Goal: Information Seeking & Learning: Learn about a topic

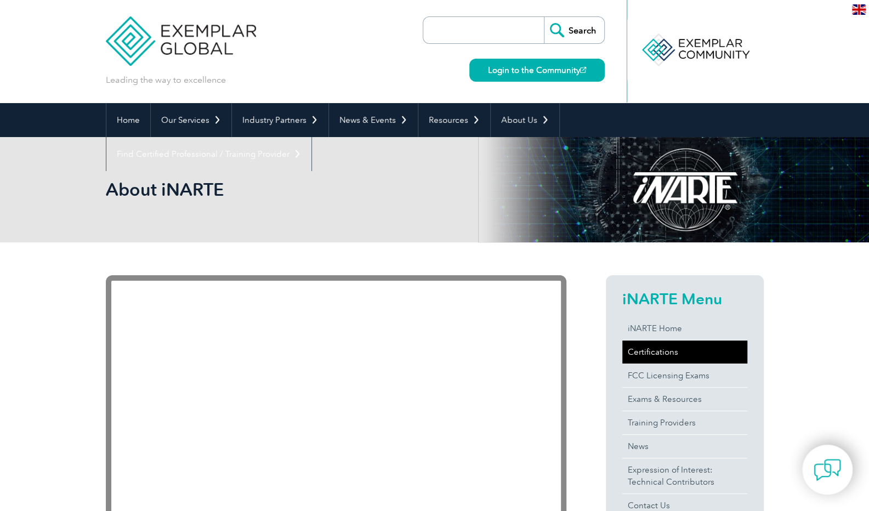
click at [651, 359] on link "Certifications" at bounding box center [684, 351] width 125 height 23
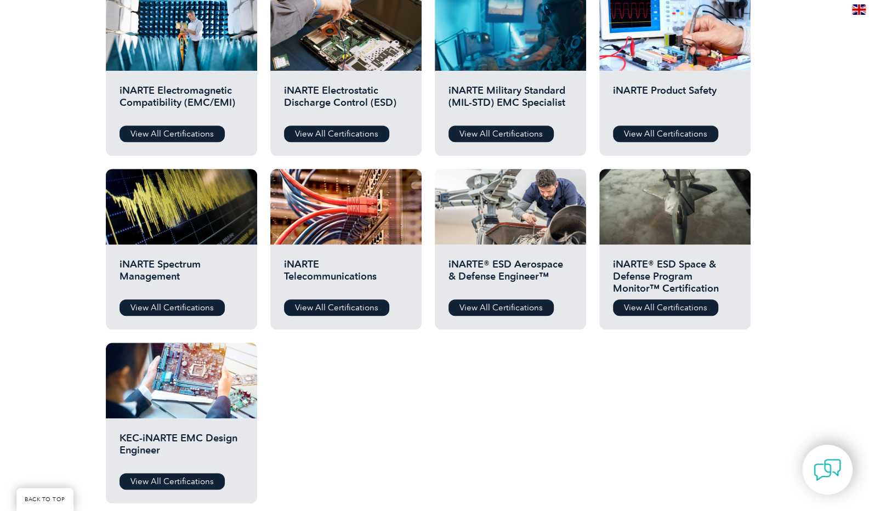
scroll to position [420, 0]
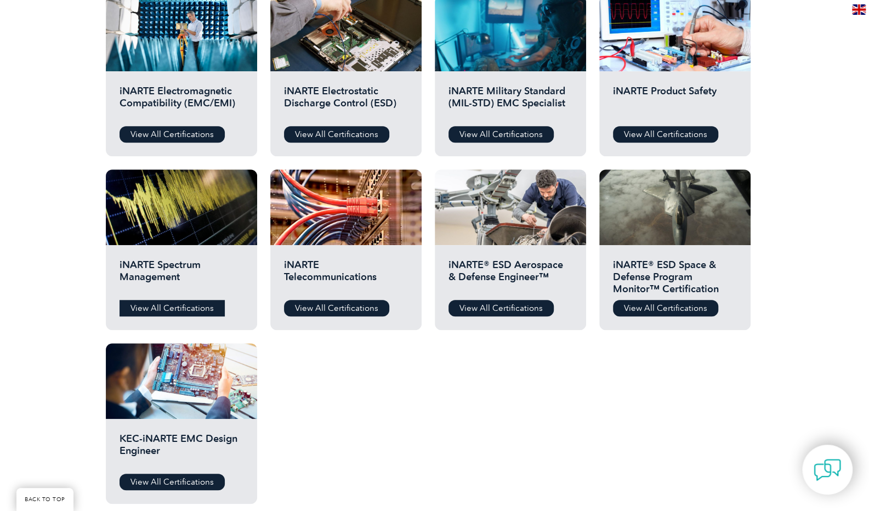
click at [173, 303] on link "View All Certifications" at bounding box center [172, 308] width 105 height 16
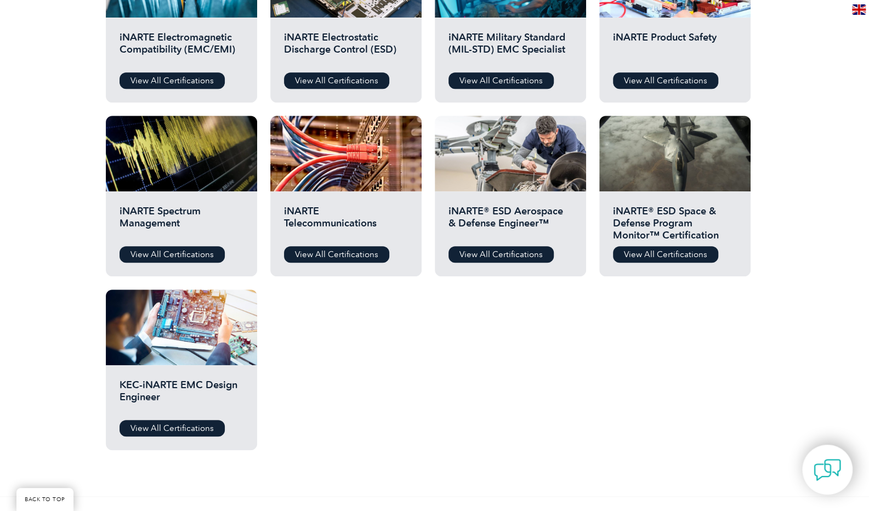
click at [323, 224] on h2 "iNARTE Telecommunications" at bounding box center [346, 221] width 124 height 33
click at [333, 203] on div "iNARTE Telecommunications View All Certifications" at bounding box center [345, 233] width 151 height 85
click at [306, 209] on h2 "iNARTE Telecommunications" at bounding box center [346, 221] width 124 height 33
click at [334, 257] on link "View All Certifications" at bounding box center [336, 254] width 105 height 16
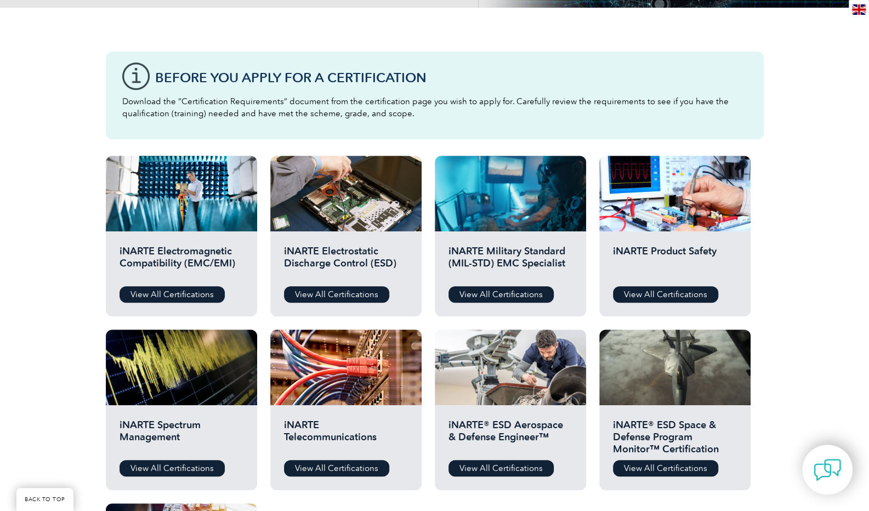
scroll to position [201, 0]
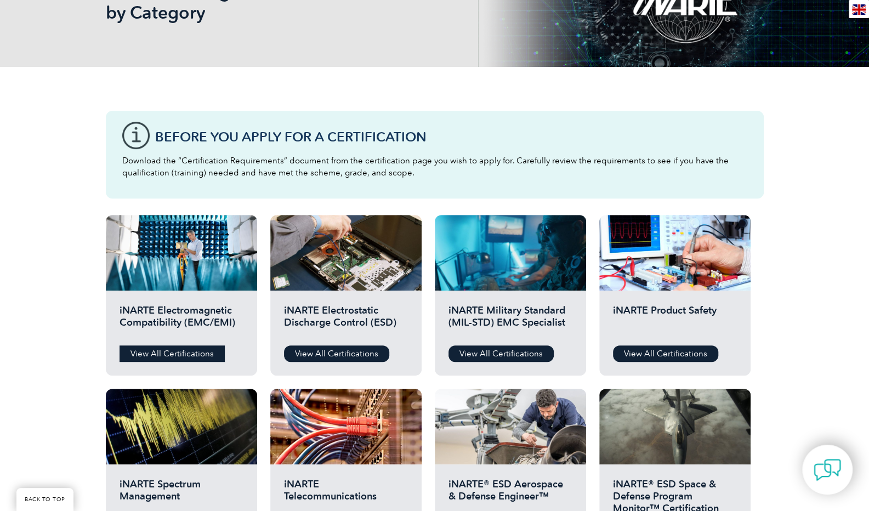
click at [188, 348] on link "View All Certifications" at bounding box center [172, 353] width 105 height 16
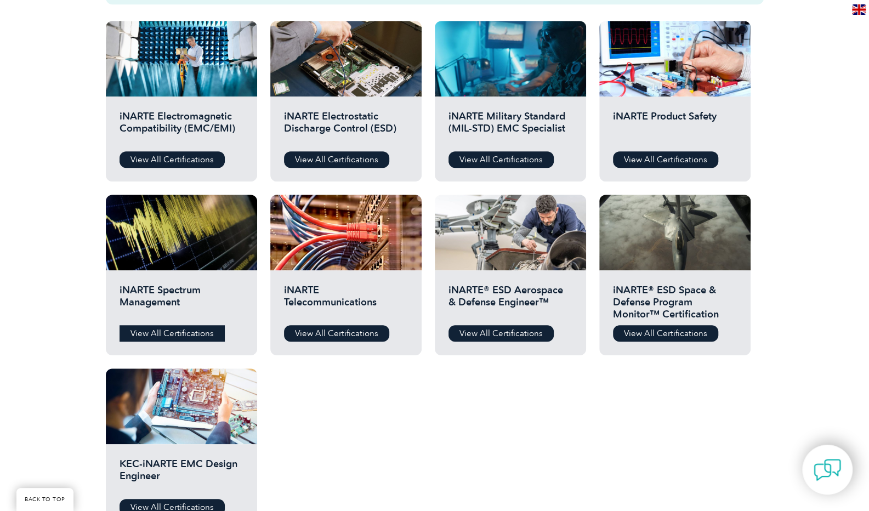
click at [143, 329] on link "View All Certifications" at bounding box center [172, 333] width 105 height 16
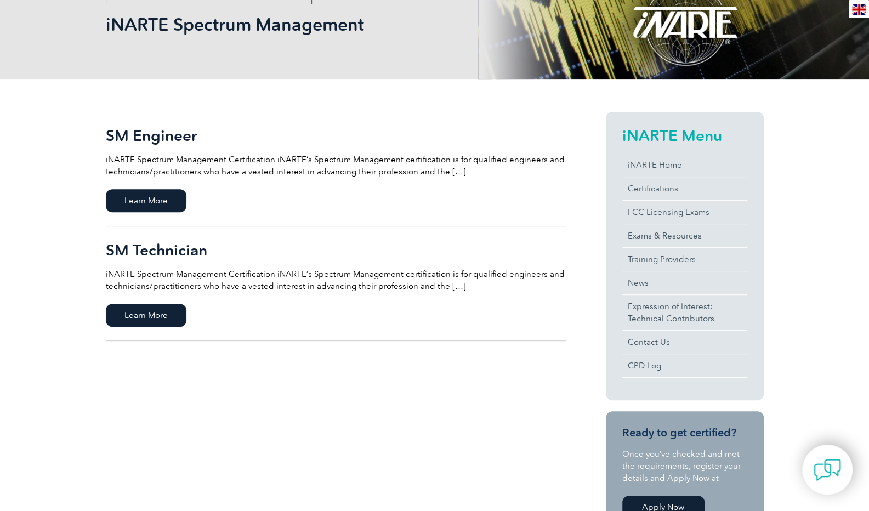
scroll to position [181, 0]
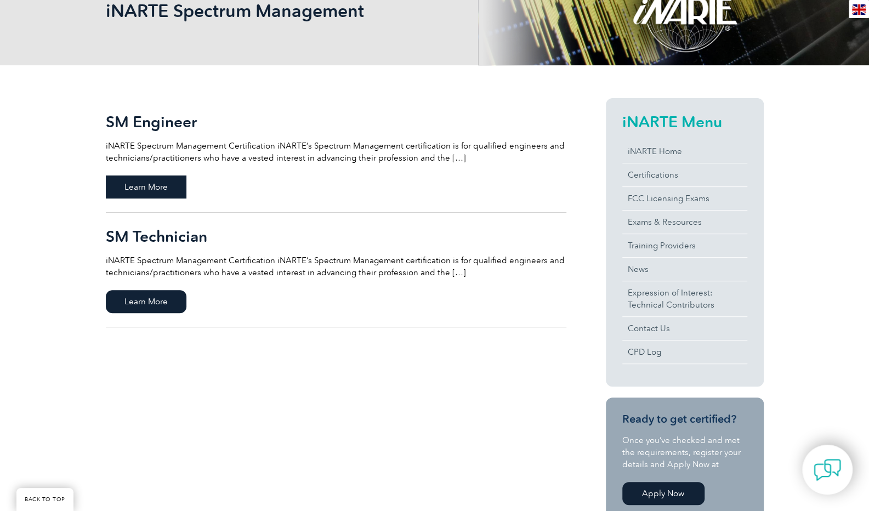
click at [168, 191] on span "Learn More" at bounding box center [146, 186] width 81 height 23
click at [157, 290] on span "Learn More" at bounding box center [146, 301] width 81 height 23
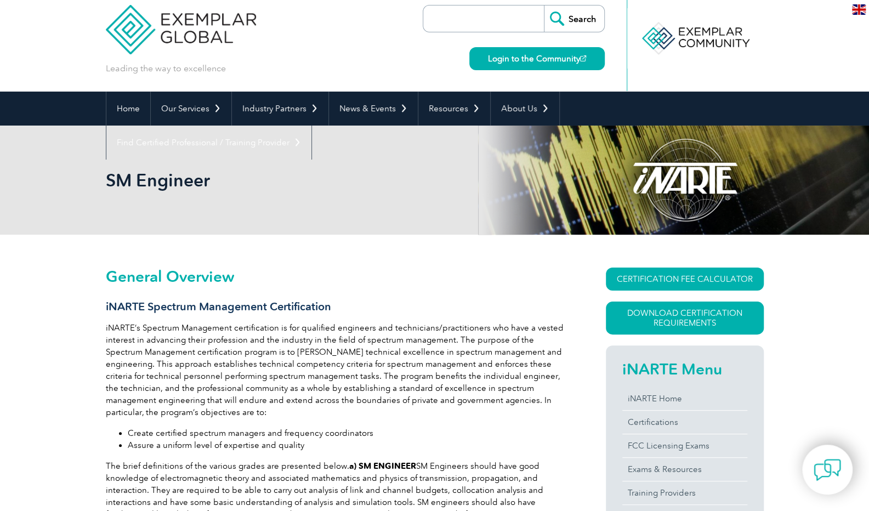
scroll to position [11, 0]
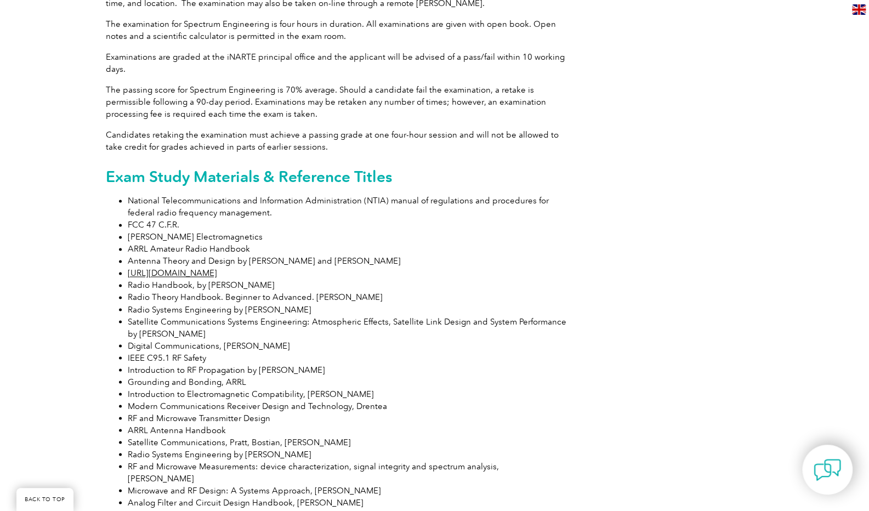
scroll to position [999, 0]
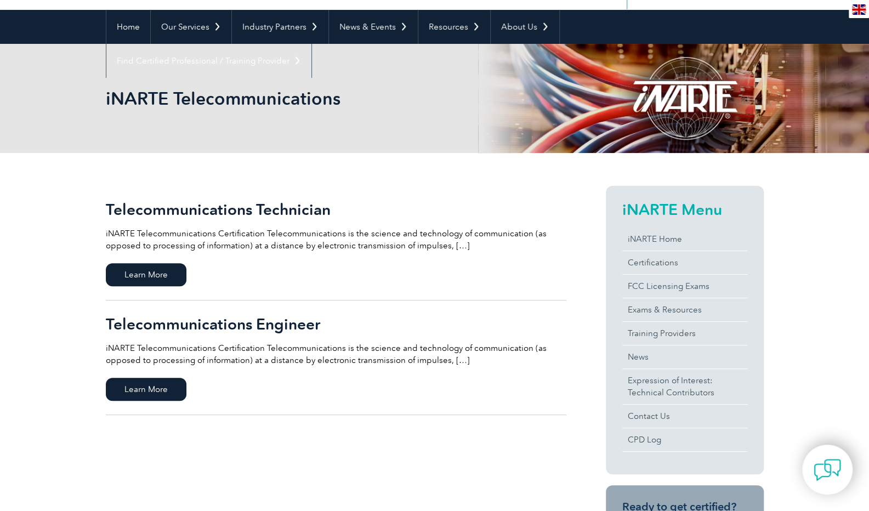
scroll to position [94, 0]
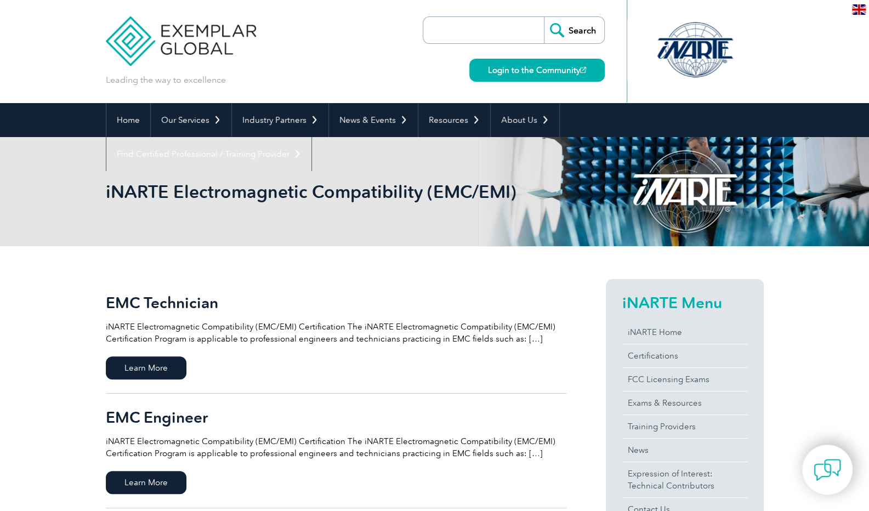
scroll to position [100, 0]
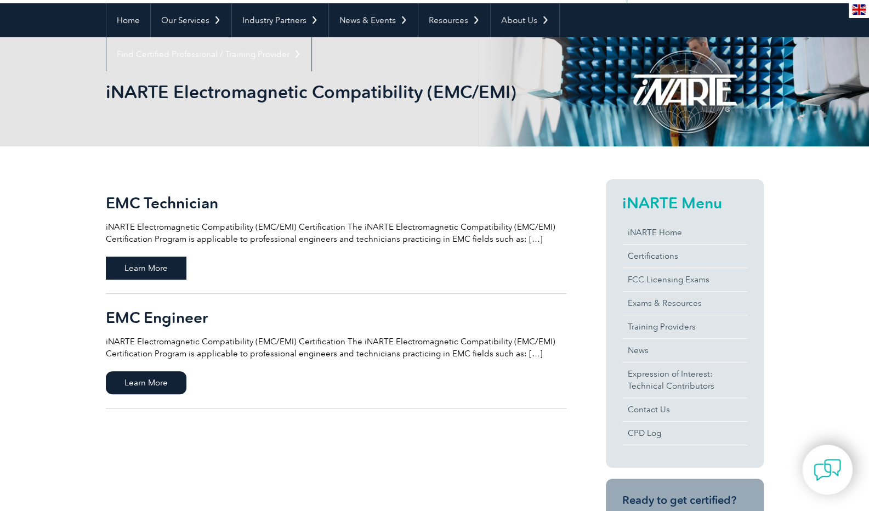
click at [169, 264] on span "Learn More" at bounding box center [146, 268] width 81 height 23
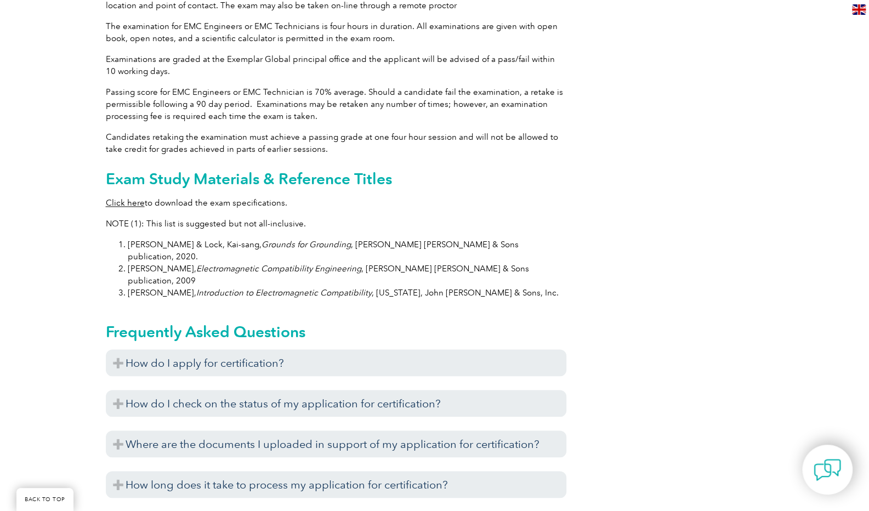
scroll to position [1055, 0]
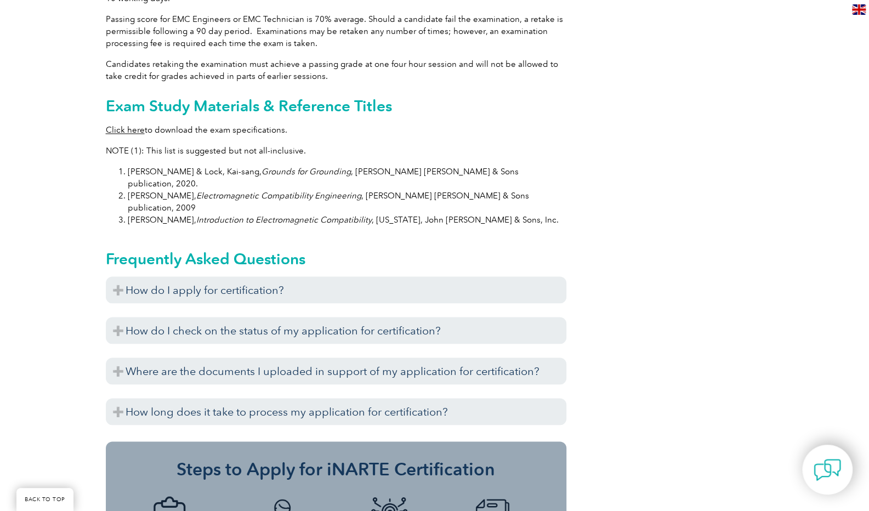
click at [115, 124] on p "Click here to download the exam specifications." at bounding box center [336, 130] width 461 height 12
click at [121, 125] on link "Click here" at bounding box center [125, 130] width 39 height 10
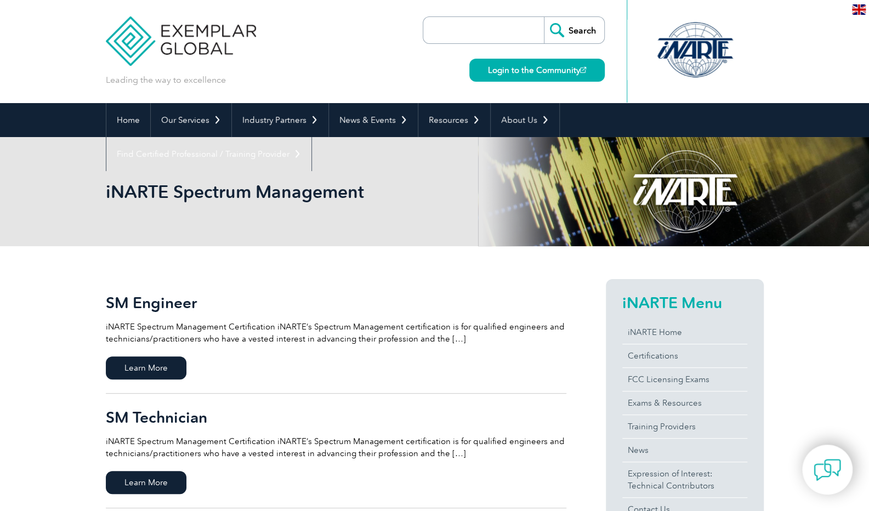
scroll to position [249, 0]
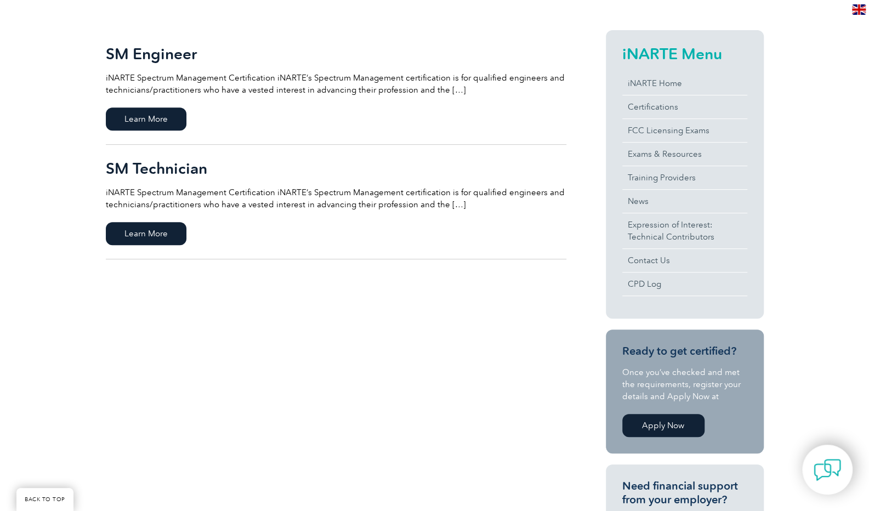
click at [171, 206] on p "iNARTE Spectrum Management Certification iNARTE’s Spectrum Management certifica…" at bounding box center [336, 198] width 461 height 24
click at [139, 223] on span "Learn More" at bounding box center [146, 233] width 81 height 23
click at [130, 223] on span "Learn More" at bounding box center [146, 233] width 81 height 23
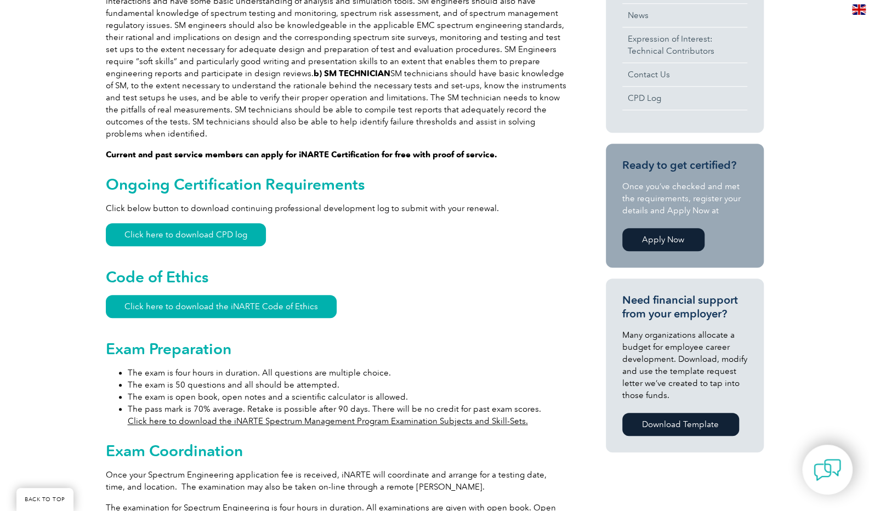
scroll to position [516, 0]
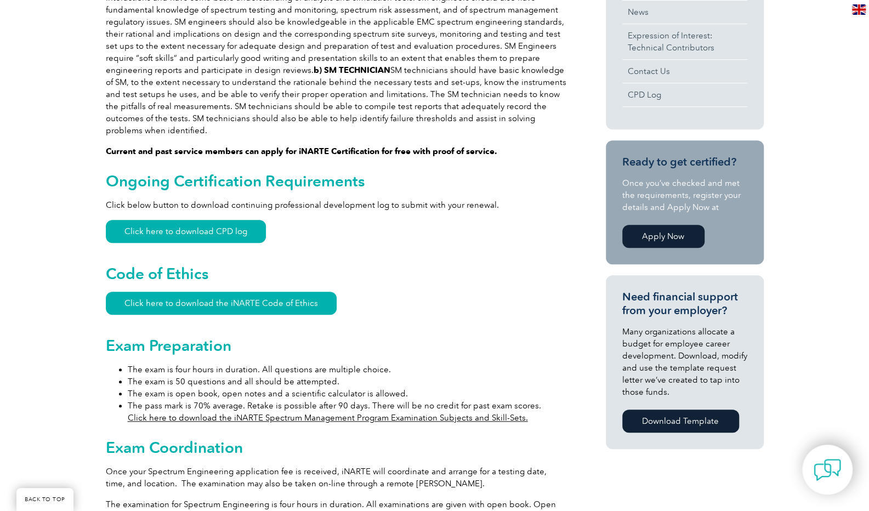
click at [291, 413] on link "Click here to download the iNARTE Spectrum Management Program Examination Subje…" at bounding box center [328, 418] width 400 height 10
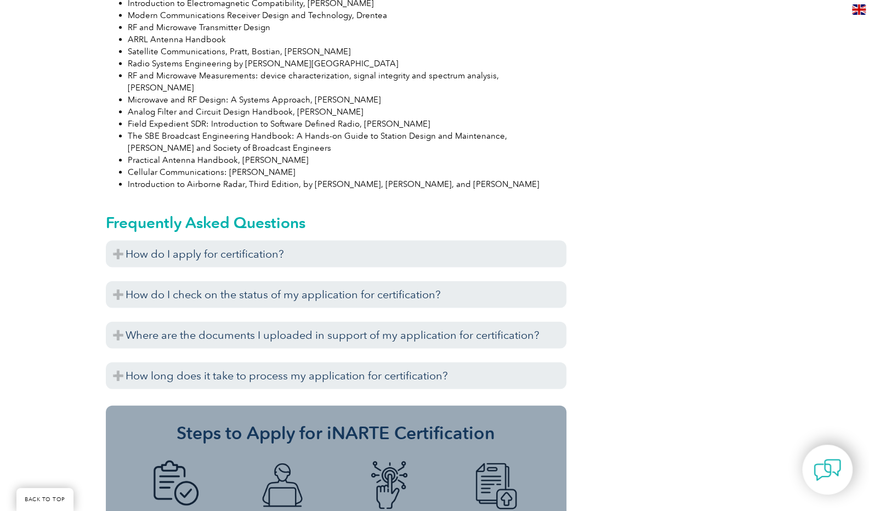
scroll to position [1425, 0]
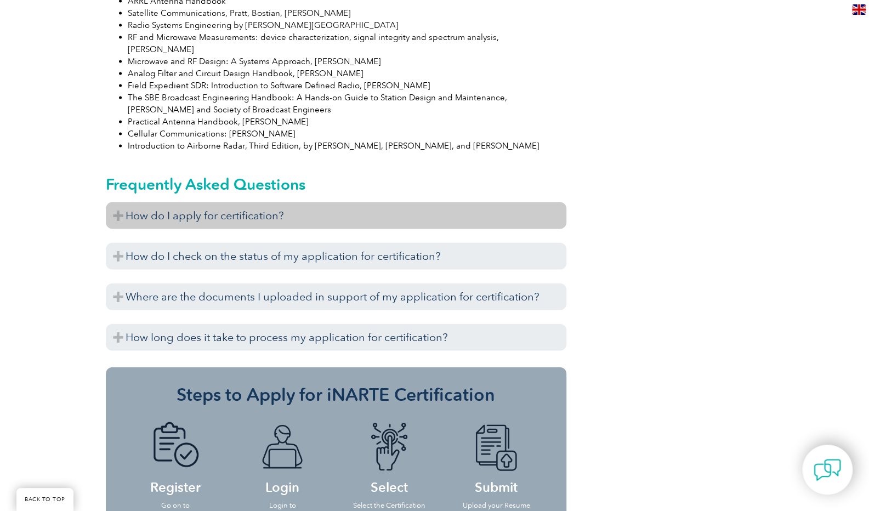
click at [171, 202] on h3 "How do I apply for certification?" at bounding box center [336, 215] width 461 height 27
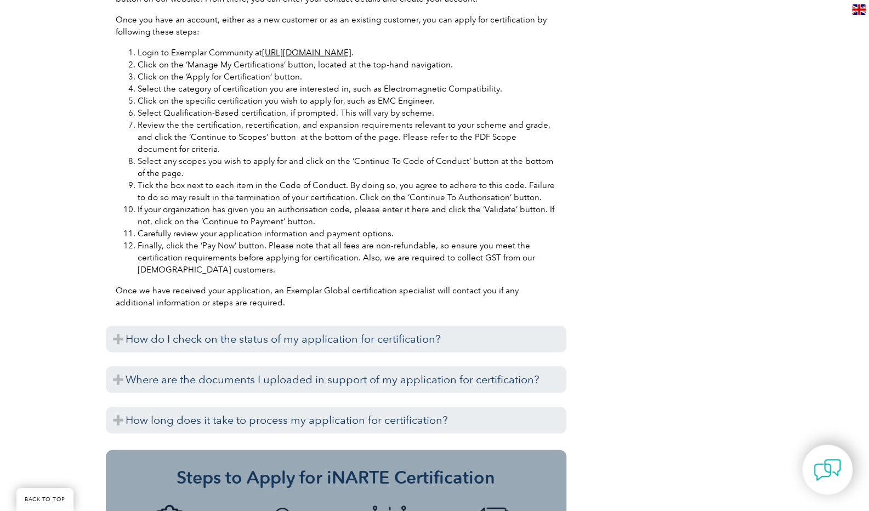
scroll to position [1797, 0]
click at [122, 340] on div "How do I apply for certification? Before you apply for certification, please en…" at bounding box center [336, 135] width 461 height 608
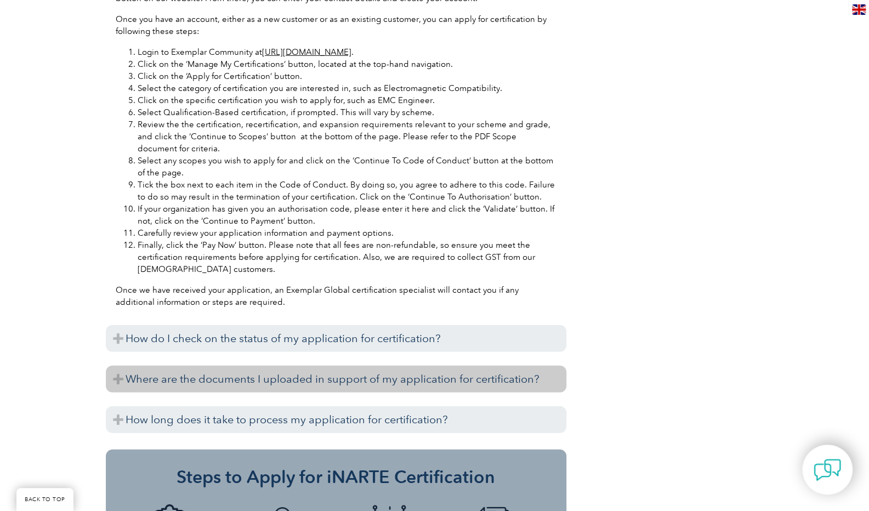
click at [111, 366] on h3 "Where are the documents I uploaded in support of my application for certificati…" at bounding box center [336, 379] width 461 height 27
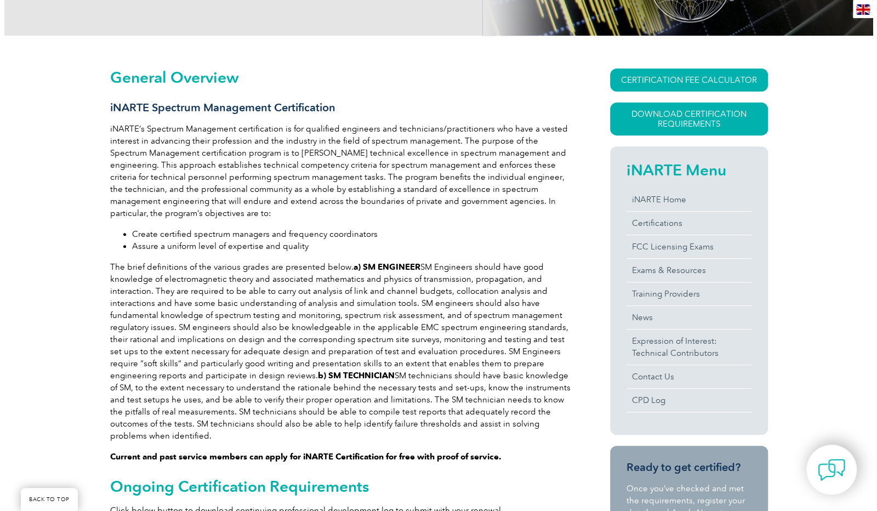
scroll to position [219, 0]
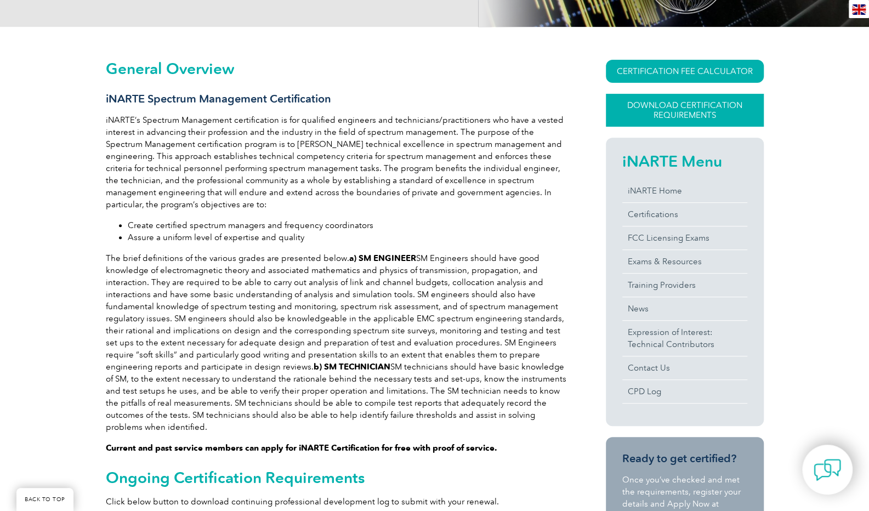
click at [700, 121] on link "Download Certification Requirements" at bounding box center [685, 110] width 158 height 33
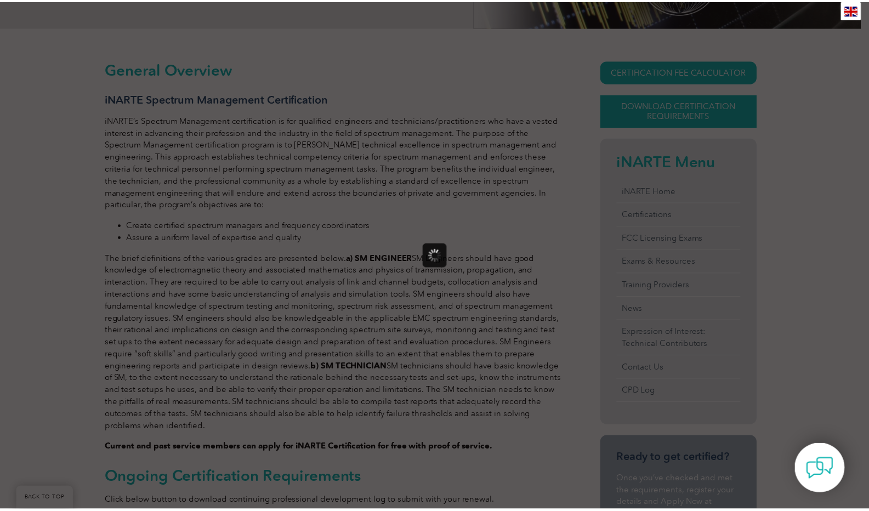
scroll to position [0, 0]
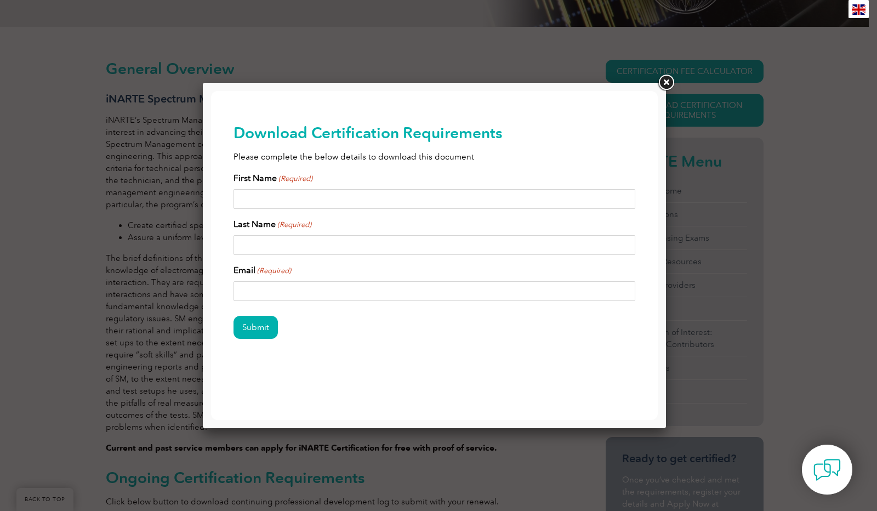
click at [667, 81] on link at bounding box center [666, 83] width 20 height 20
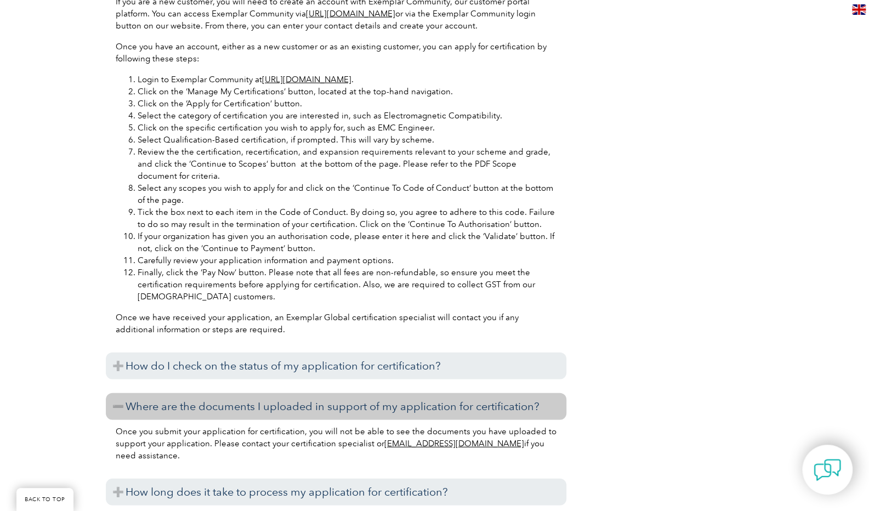
scroll to position [1878, 0]
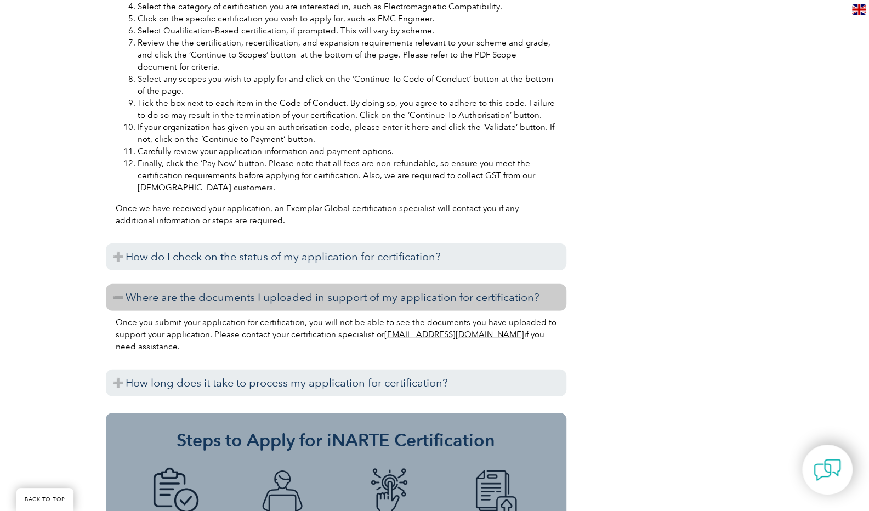
click at [255, 284] on h3 "Where are the documents I uploaded in support of my application for certificati…" at bounding box center [336, 297] width 461 height 27
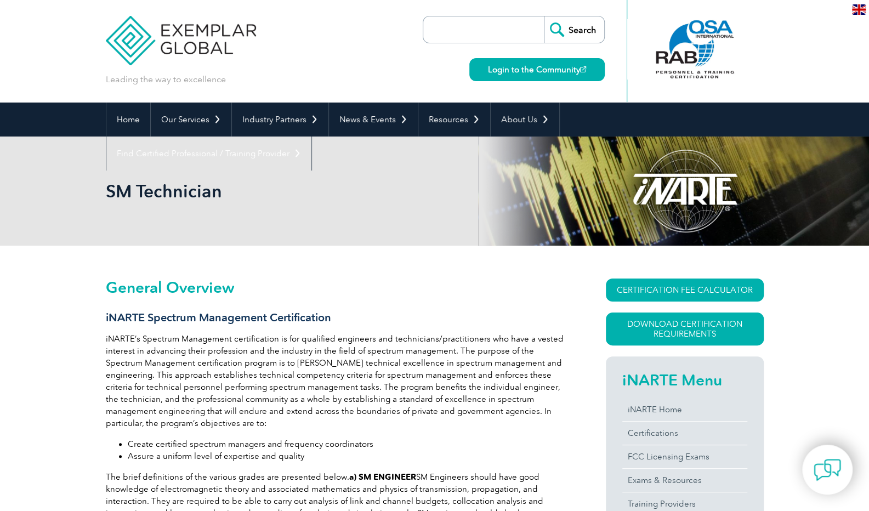
scroll to position [0, 0]
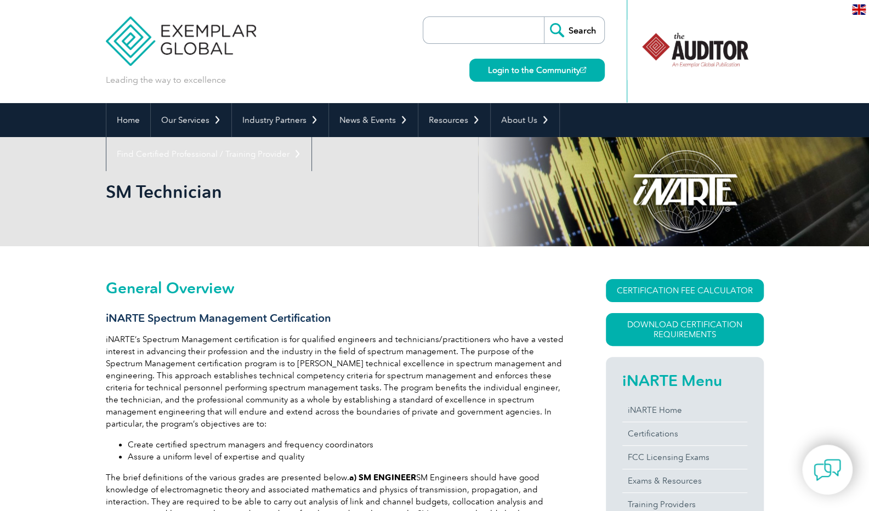
click at [861, 9] on img at bounding box center [859, 9] width 14 height 10
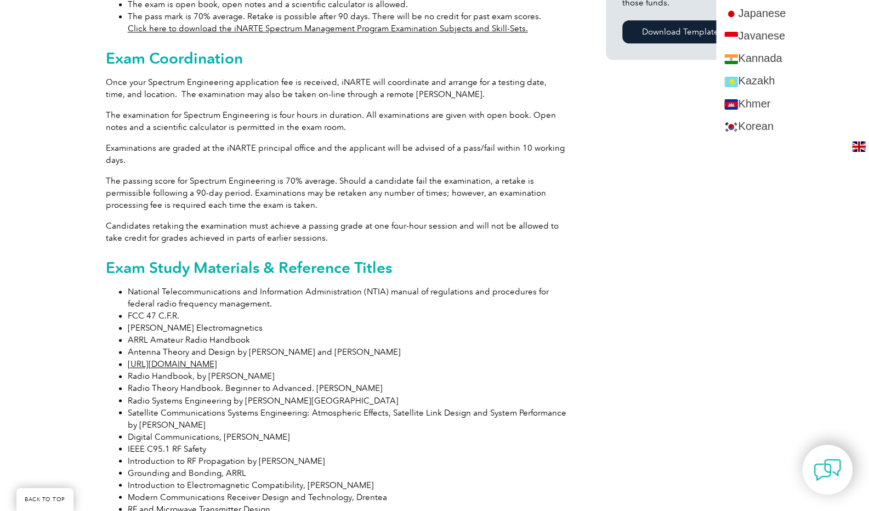
scroll to position [982, 0]
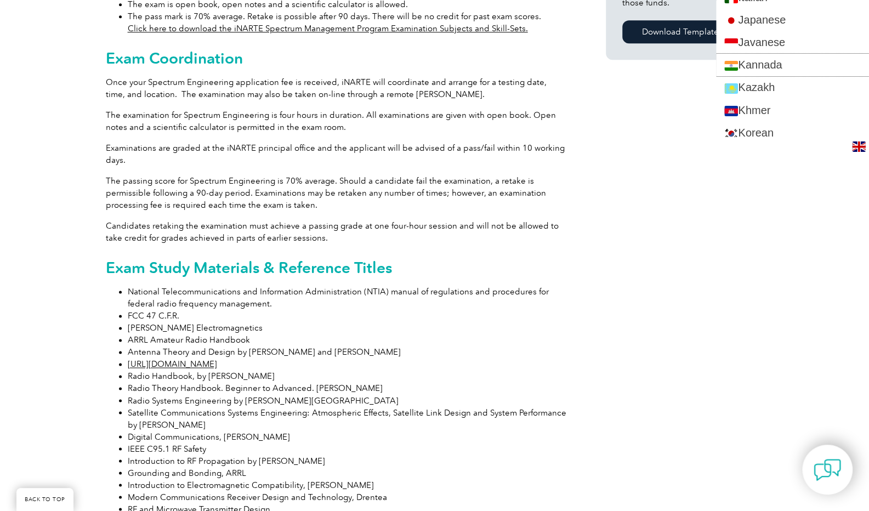
click at [822, 64] on link "Kannada" at bounding box center [792, 65] width 153 height 22
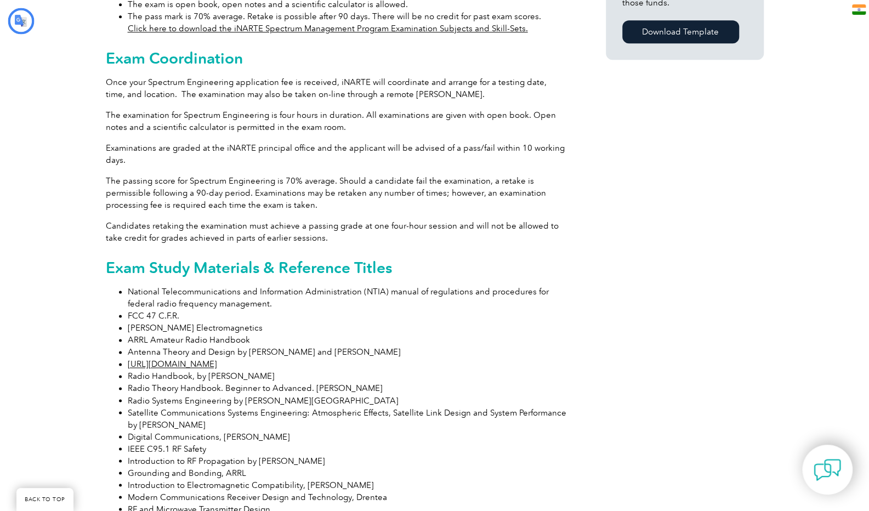
type input "ಹುಡುಕಿ Kannada"
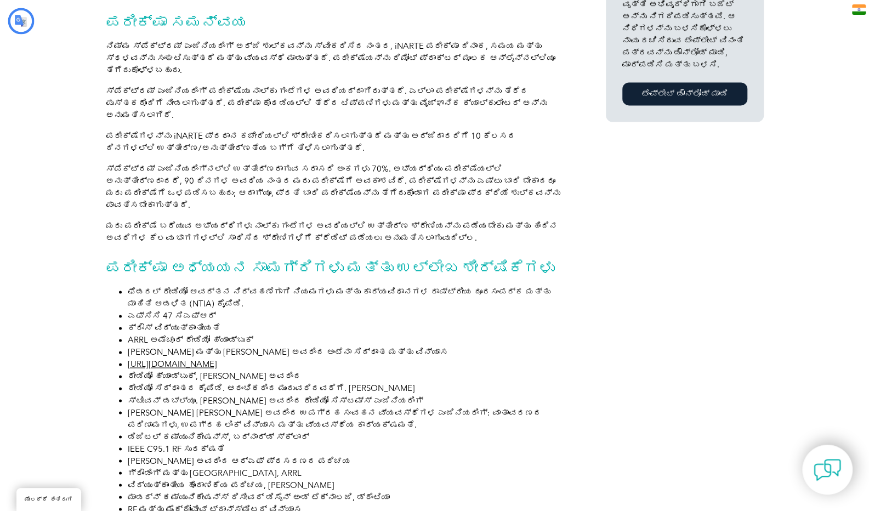
scroll to position [958, 0]
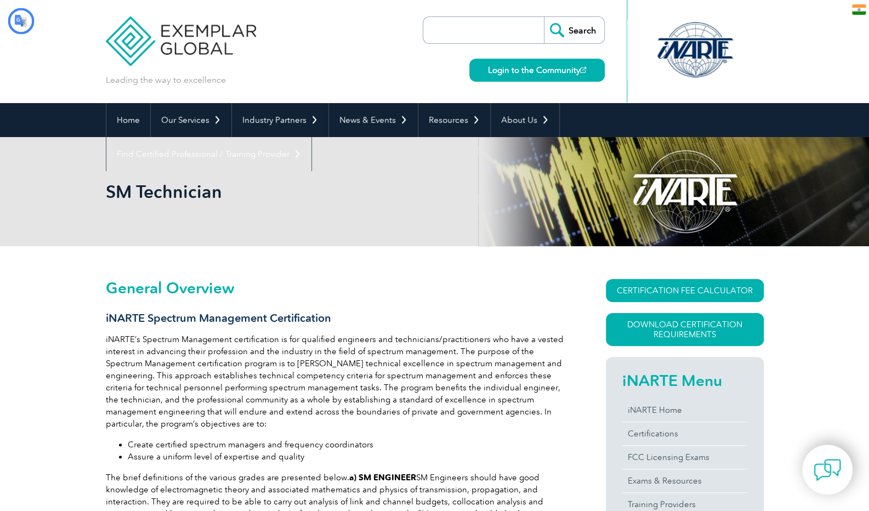
type input "ಹುಡುಕಿ Kannada"
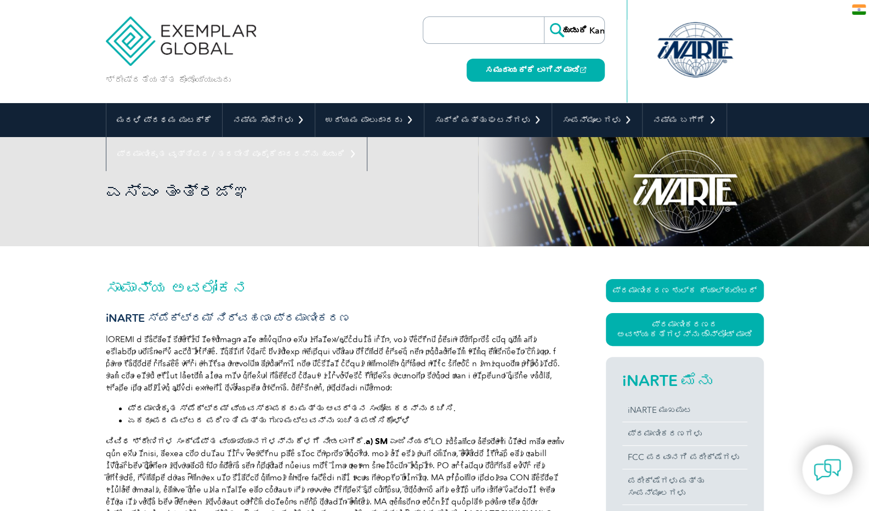
click at [853, 12] on img at bounding box center [859, 9] width 14 height 10
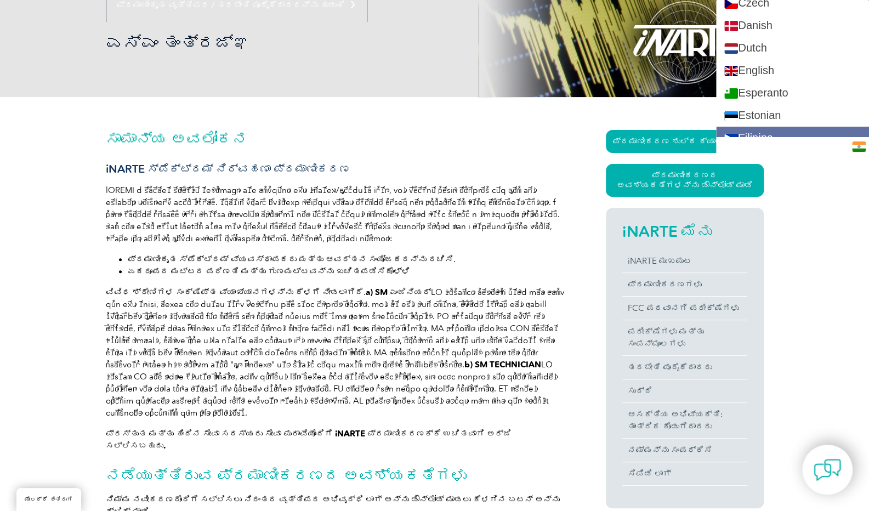
scroll to position [406, 0]
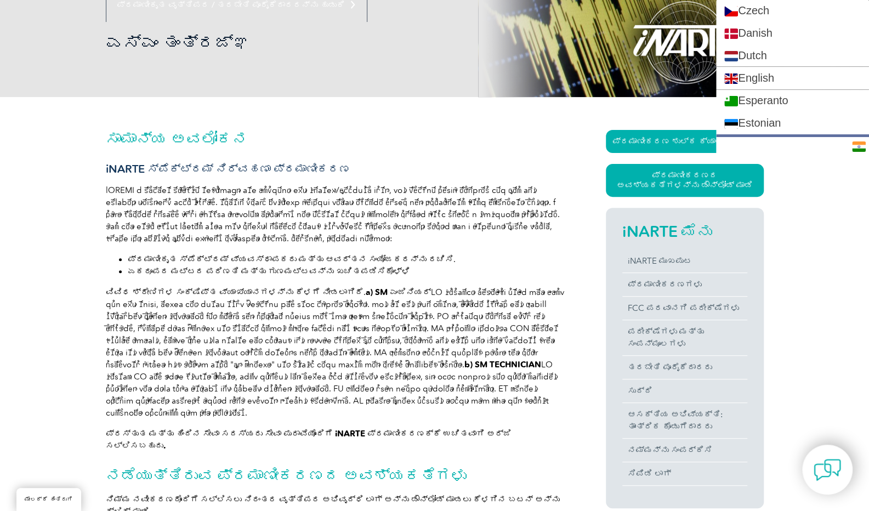
click at [774, 67] on link "English" at bounding box center [792, 78] width 153 height 22
type input "Search"
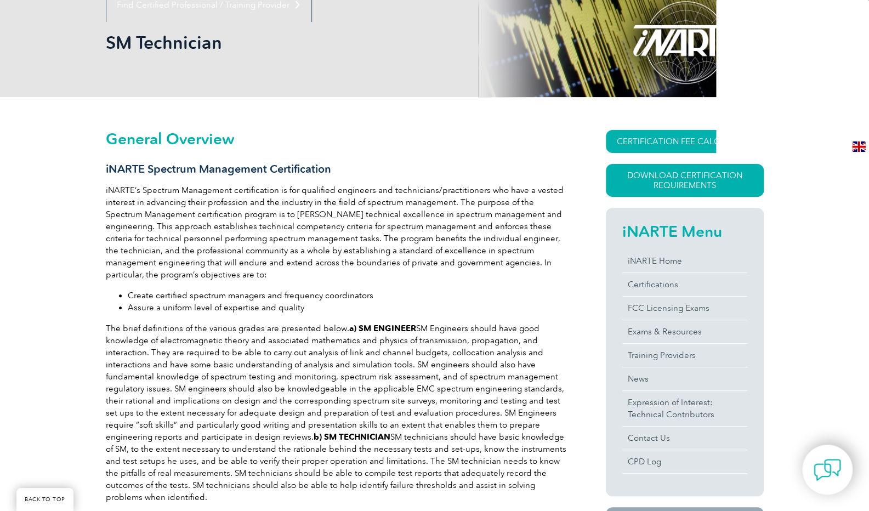
scroll to position [115, 0]
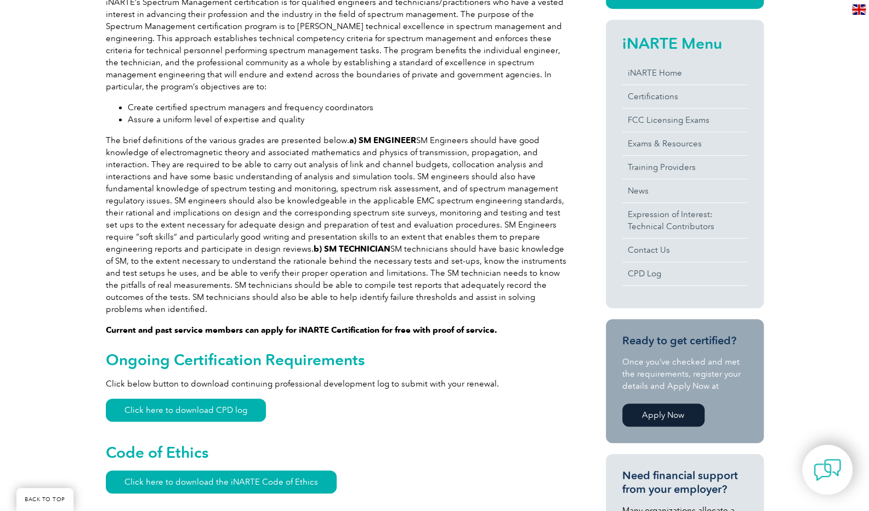
scroll to position [419, 0]
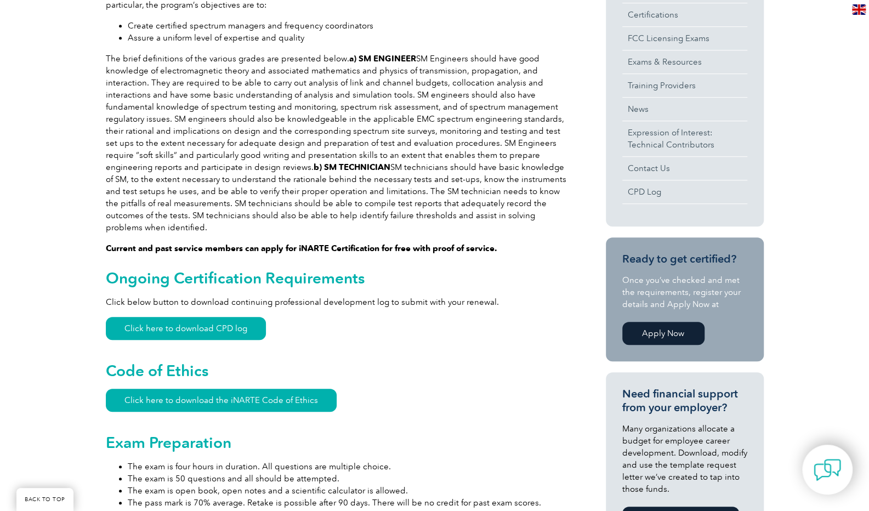
click at [317, 362] on h2 "Code of Ethics" at bounding box center [336, 371] width 461 height 18
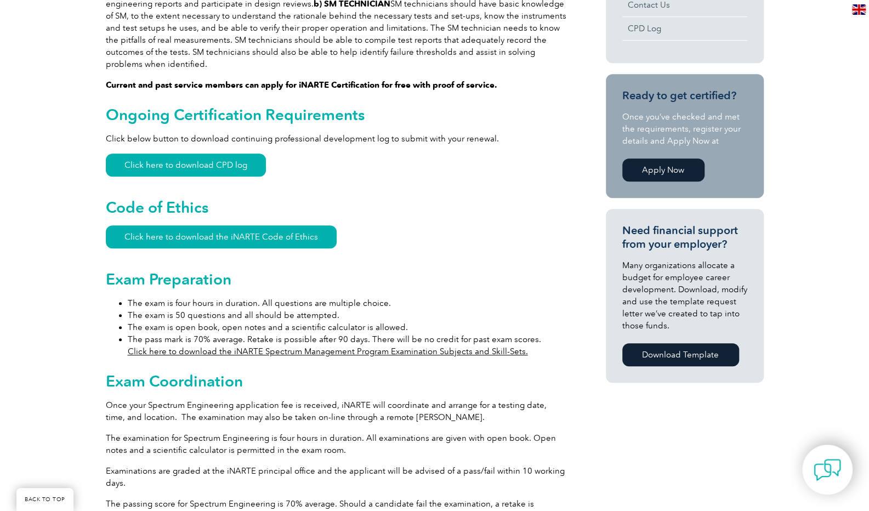
scroll to position [604, 0]
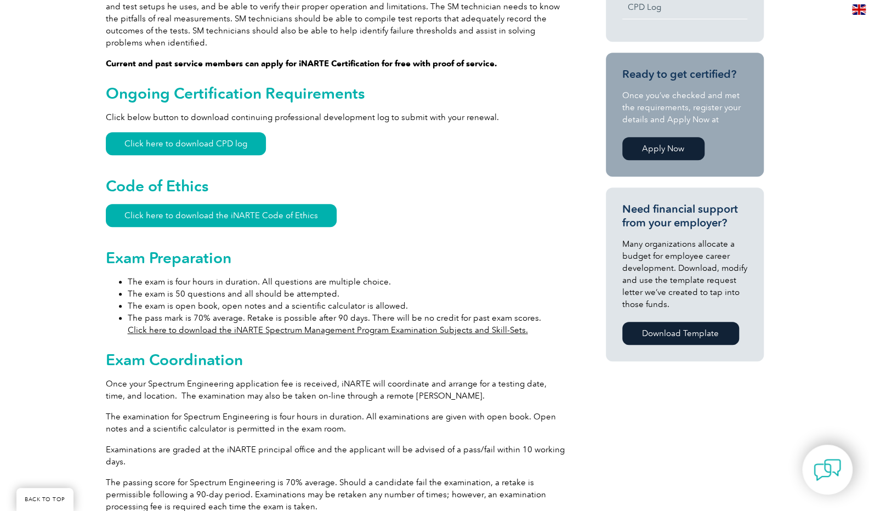
click at [359, 325] on link "Click here to download the iNARTE Spectrum Management Program Examination Subje…" at bounding box center [328, 330] width 400 height 10
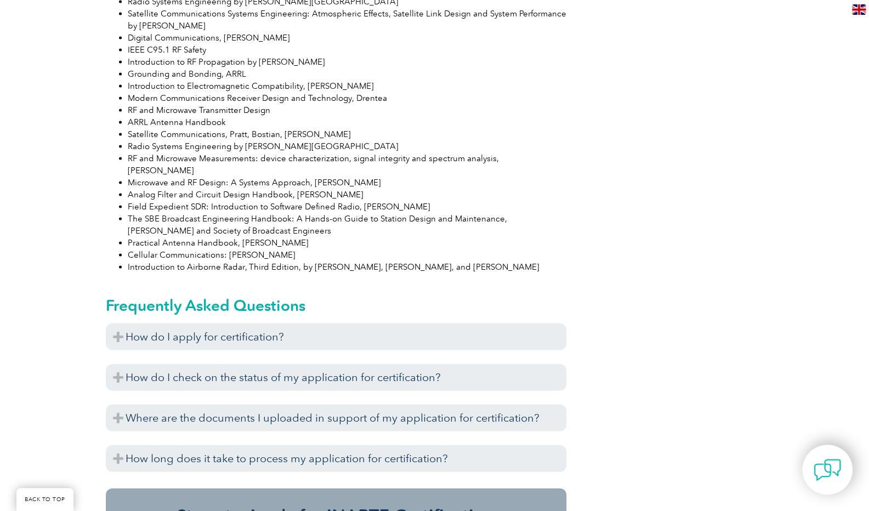
scroll to position [1378, 0]
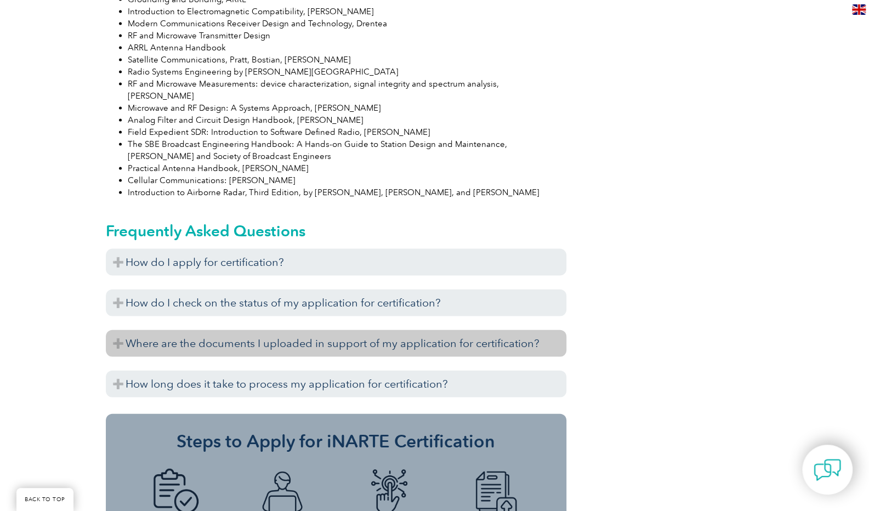
click at [145, 330] on h3 "Where are the documents I uploaded in support of my application for certificati…" at bounding box center [336, 343] width 461 height 27
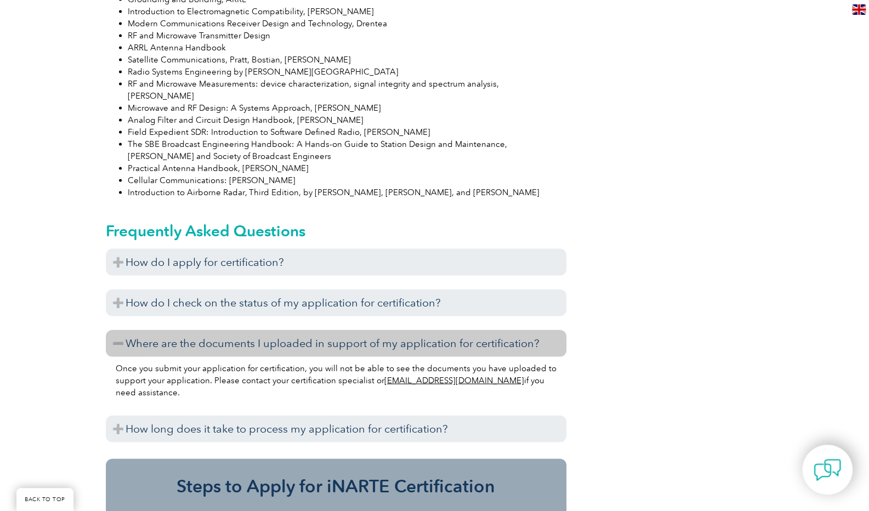
click at [145, 330] on h3 "Where are the documents I uploaded in support of my application for certificati…" at bounding box center [336, 343] width 461 height 27
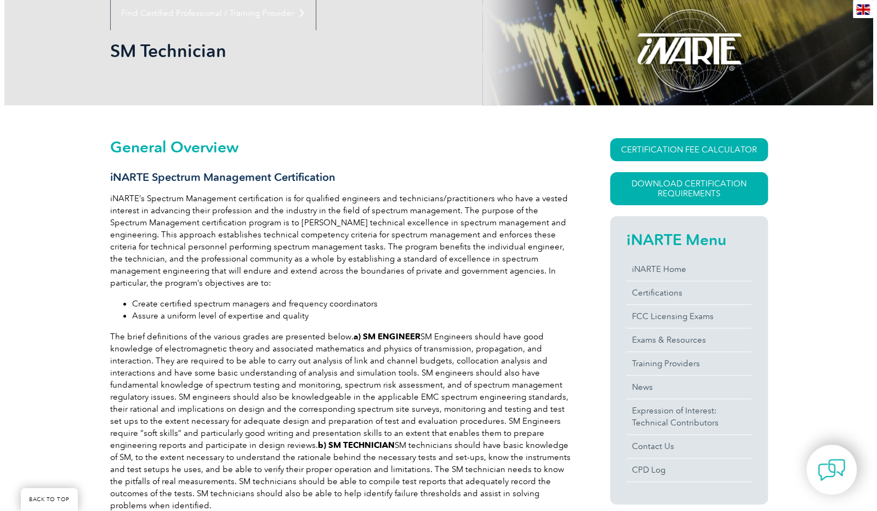
scroll to position [140, 0]
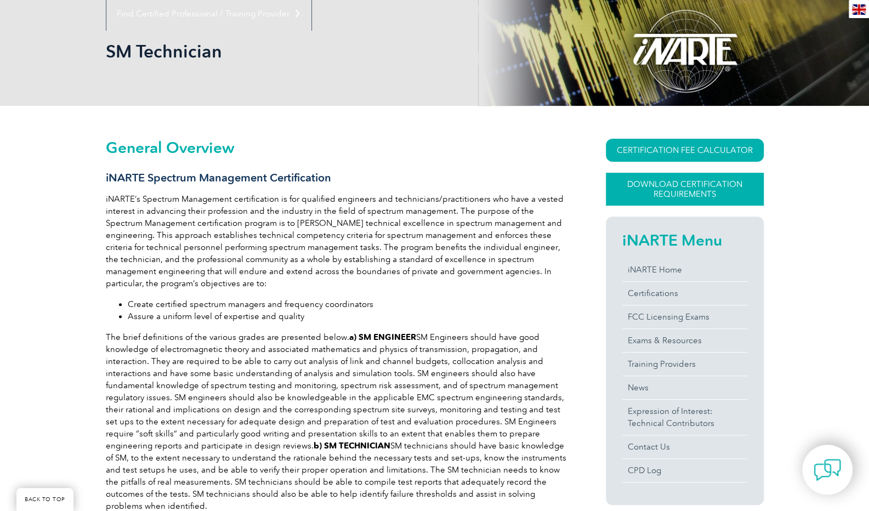
click at [713, 195] on link "Download Certification Requirements" at bounding box center [685, 189] width 158 height 33
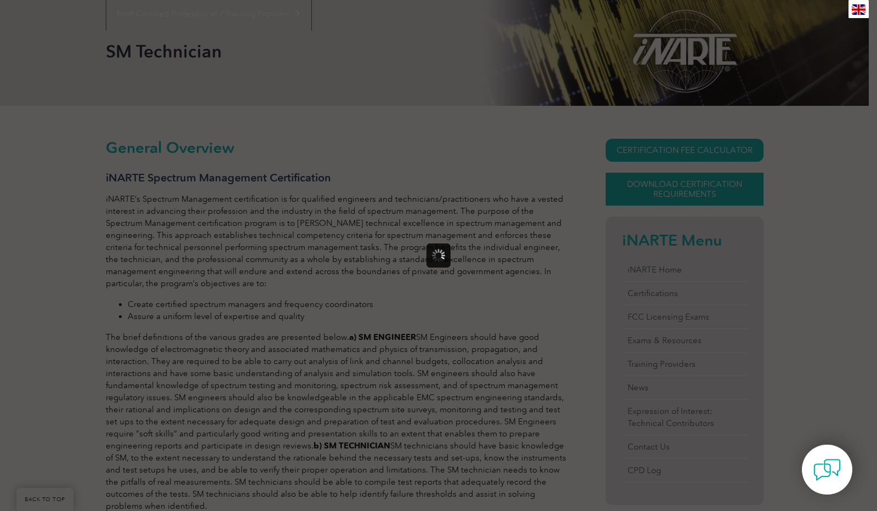
scroll to position [0, 0]
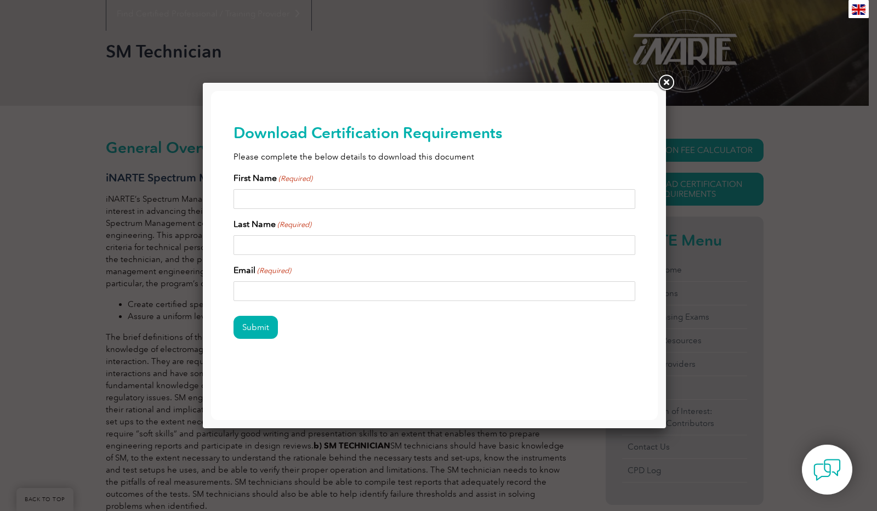
click at [443, 213] on div "First Name (Required) Last Name (Required) Email (Required)" at bounding box center [435, 236] width 402 height 129
click at [432, 208] on input "First Name (Required)" at bounding box center [435, 199] width 402 height 20
type input "[PERSON_NAME]"
type input "V N"
type input "[EMAIL_ADDRESS][DOMAIN_NAME]"
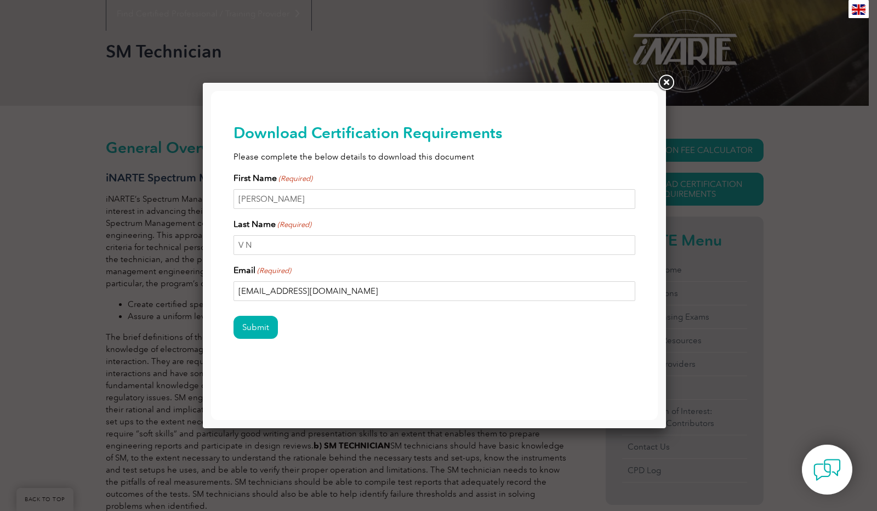
click at [234, 316] on input "Submit" at bounding box center [256, 327] width 44 height 23
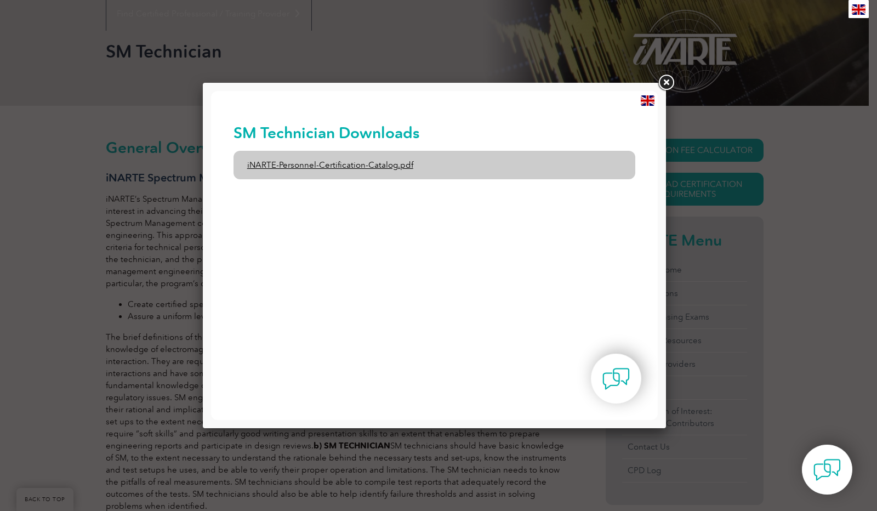
click at [385, 167] on link "iNARTE-Personnel-Certification-Catalog.pdf" at bounding box center [435, 165] width 402 height 29
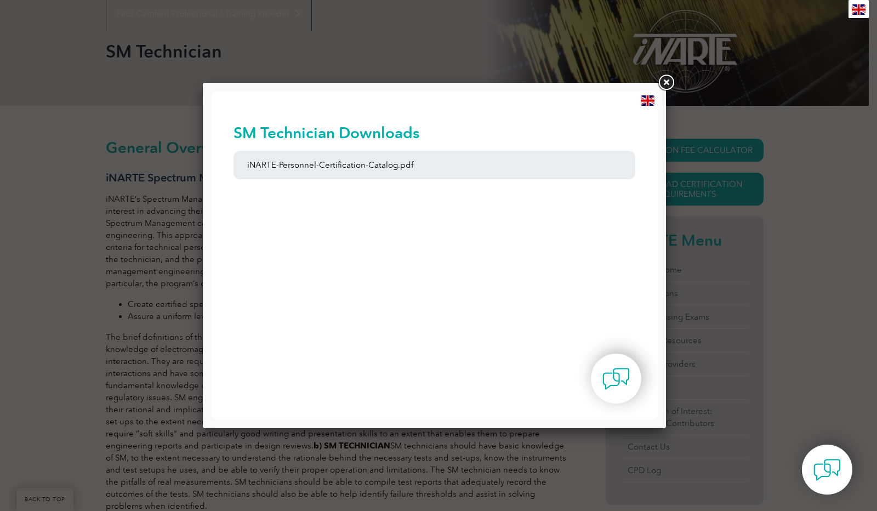
click at [664, 88] on link at bounding box center [666, 83] width 20 height 20
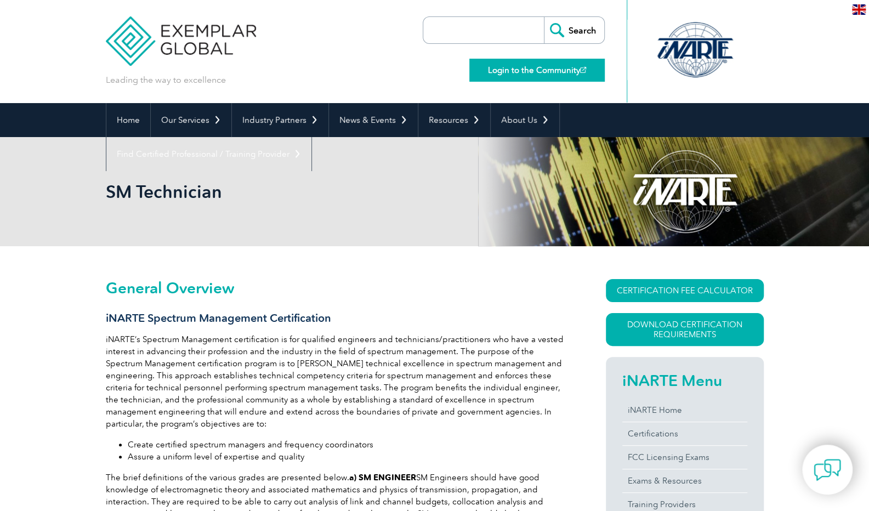
click at [530, 69] on link "Login to the Community" at bounding box center [536, 70] width 135 height 23
